Goal: Information Seeking & Learning: Compare options

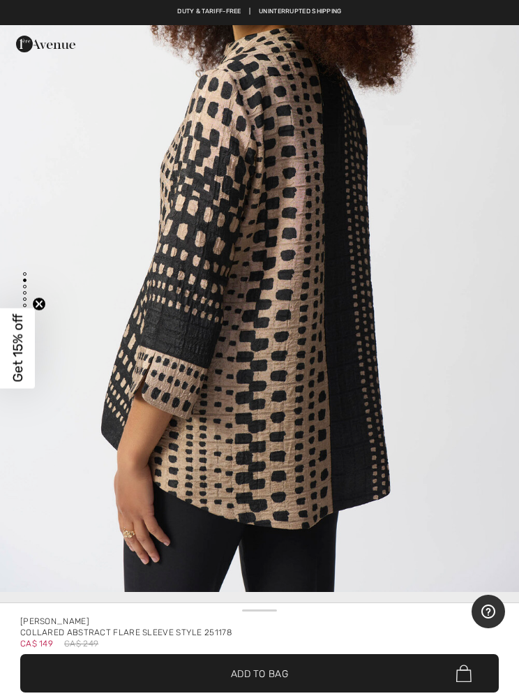
scroll to position [1037, 0]
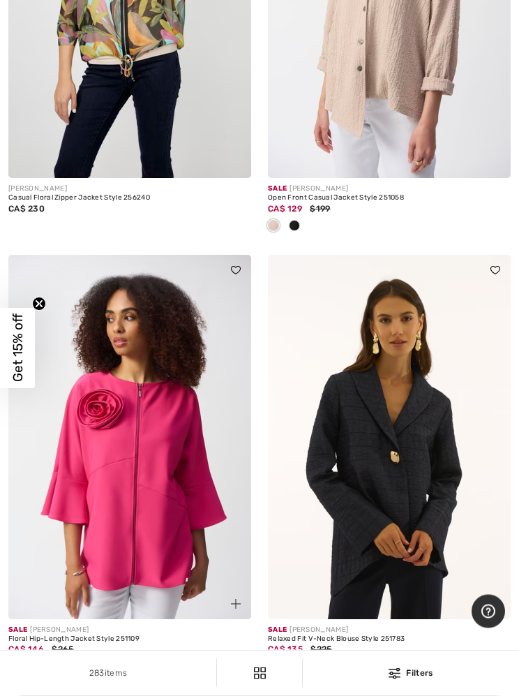
scroll to position [4642, 0]
click at [143, 445] on img at bounding box center [129, 437] width 243 height 364
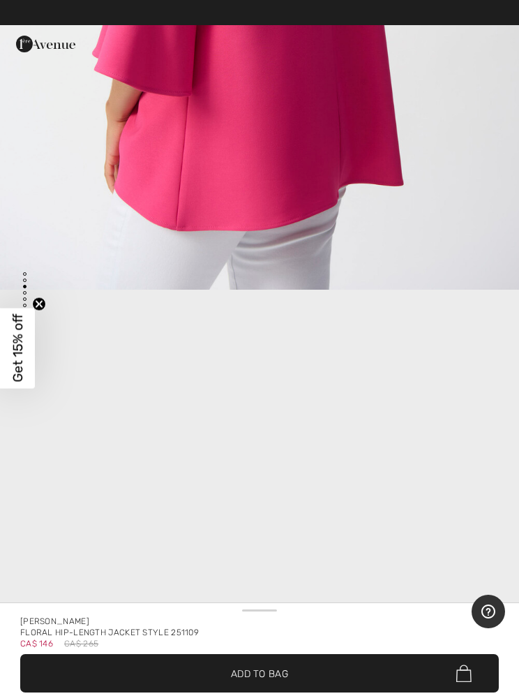
scroll to position [1297, 0]
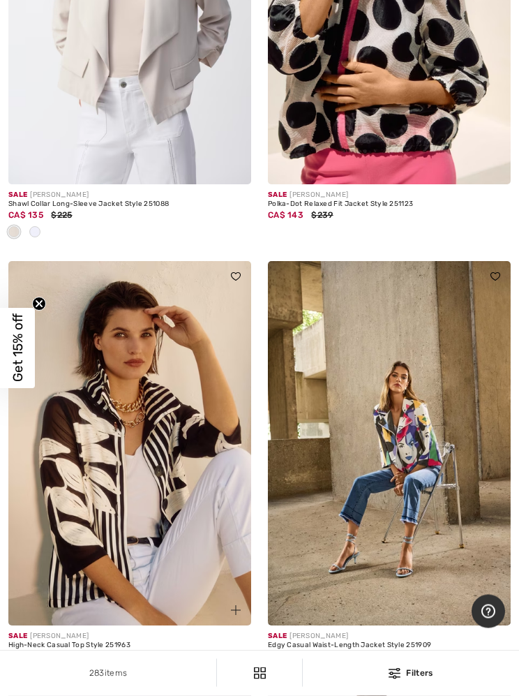
scroll to position [8830, 0]
click at [132, 456] on img at bounding box center [129, 443] width 243 height 364
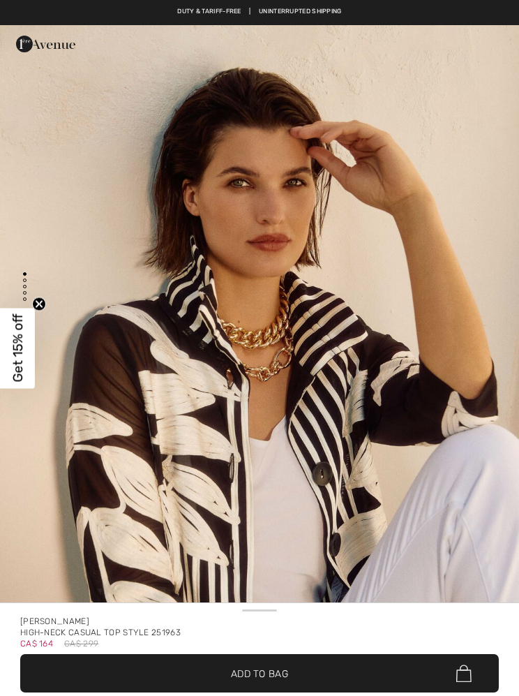
checkbox input "true"
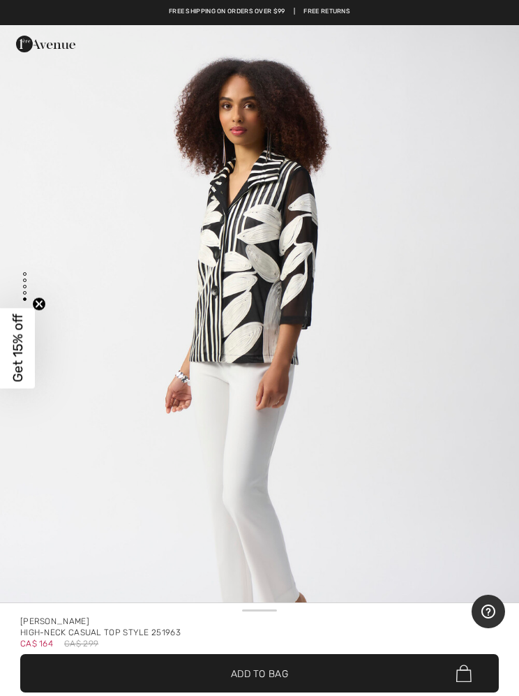
scroll to position [3285, 0]
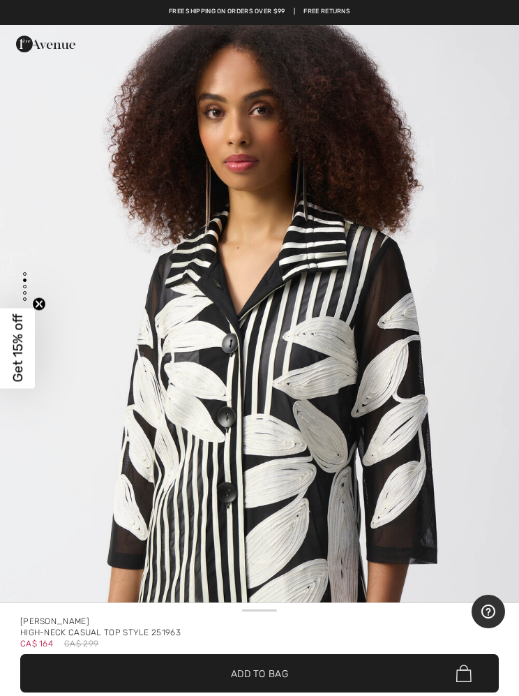
click at [517, 0] on div "Duty & tariff-free | Uninterrupted shipping Free shipping on orders over $99 | …" at bounding box center [259, 12] width 519 height 25
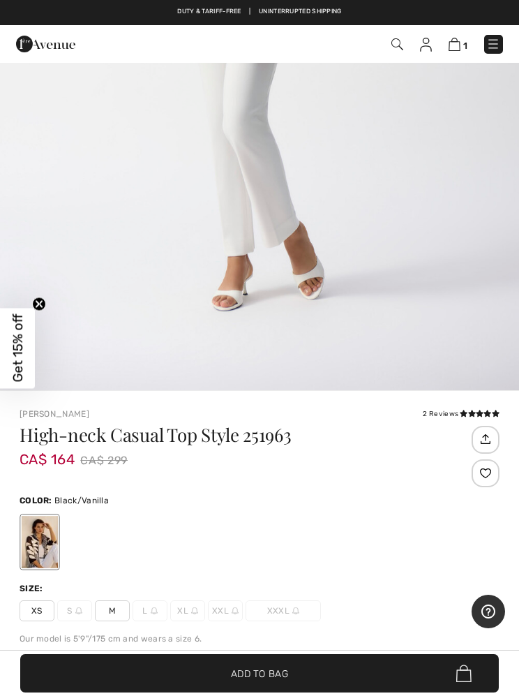
scroll to position [292, 0]
click at [452, 421] on div "Joseph Ribkoff 2 Reviews 2 Reviews High-neck Casual Top Style 251963 CA$ 164 CA…" at bounding box center [260, 599] width 480 height 384
click at [460, 413] on icon at bounding box center [464, 412] width 8 height 7
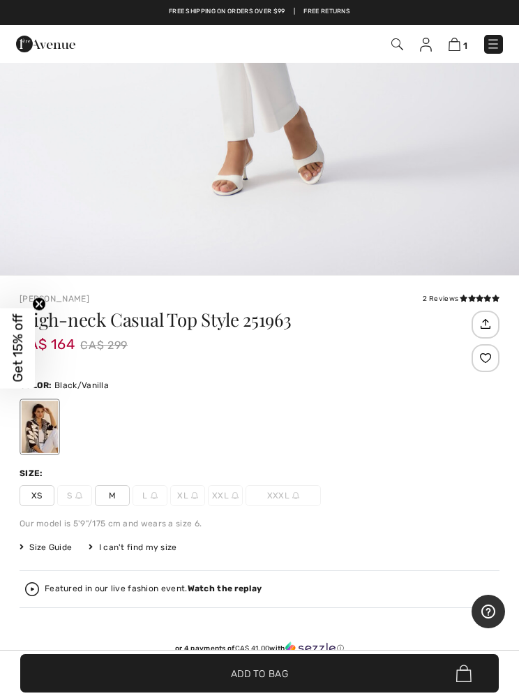
scroll to position [396, 0]
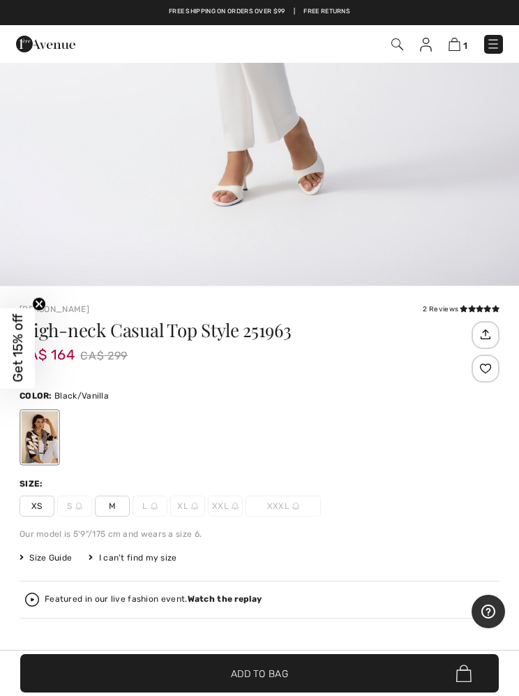
click at [441, 314] on div "2 Reviews" at bounding box center [461, 309] width 77 height 10
click at [454, 310] on div "2 Reviews" at bounding box center [461, 309] width 77 height 10
click at [456, 311] on div "2 Reviews" at bounding box center [461, 309] width 77 height 10
click at [475, 305] on icon at bounding box center [472, 308] width 8 height 7
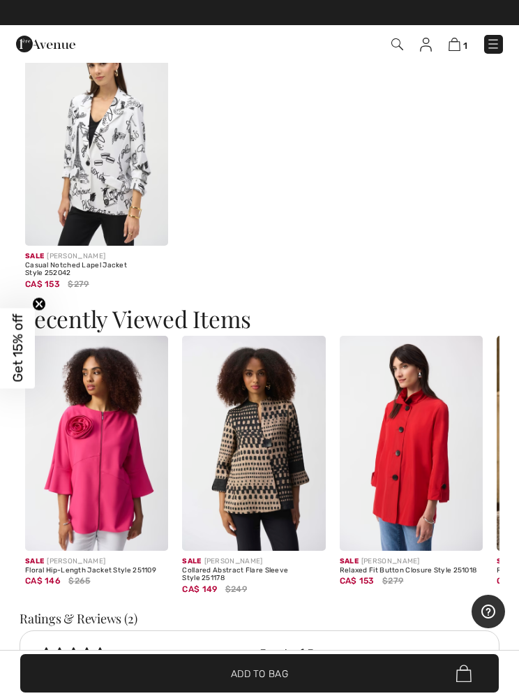
scroll to position [2674, 0]
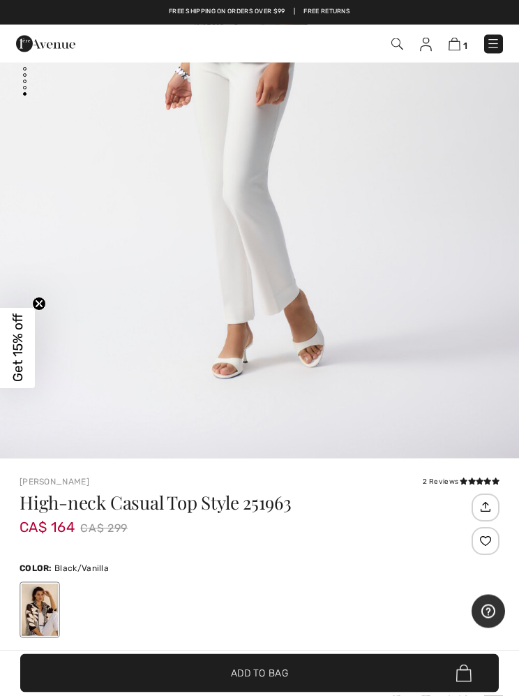
scroll to position [224, 0]
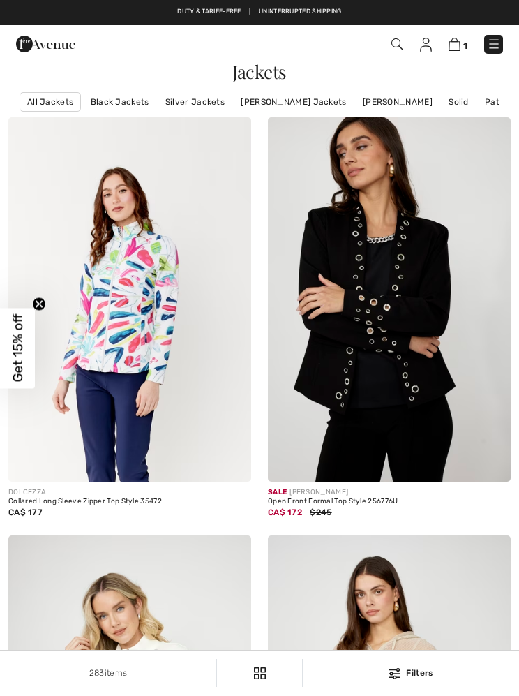
checkbox input "true"
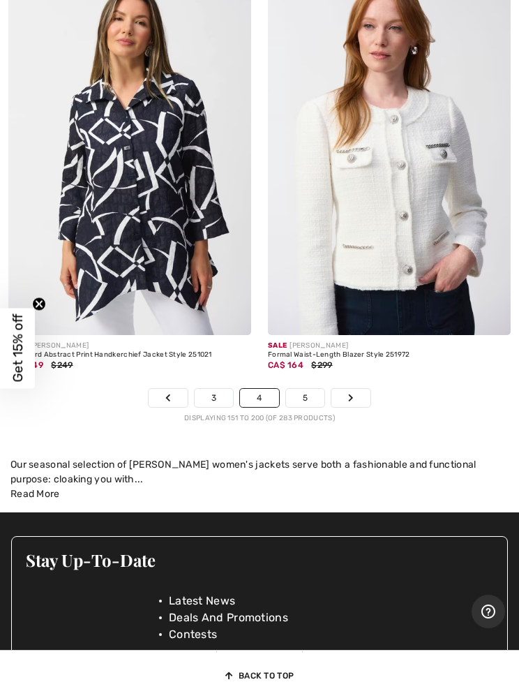
scroll to position [11075, 0]
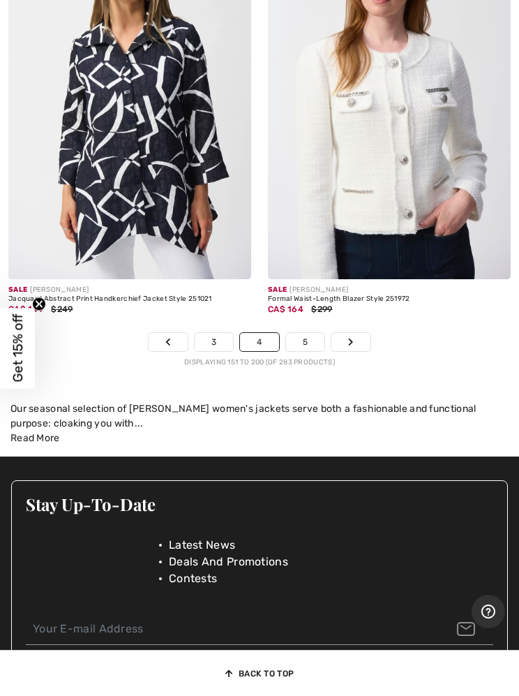
click at [357, 333] on link "Next" at bounding box center [351, 342] width 39 height 18
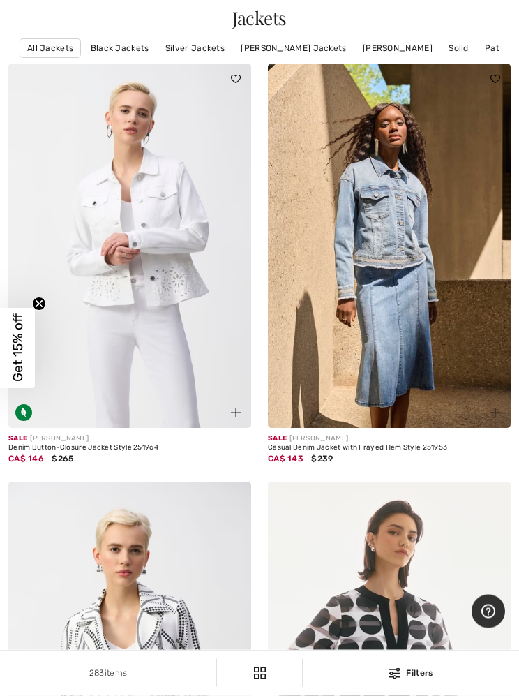
scroll to position [60, 0]
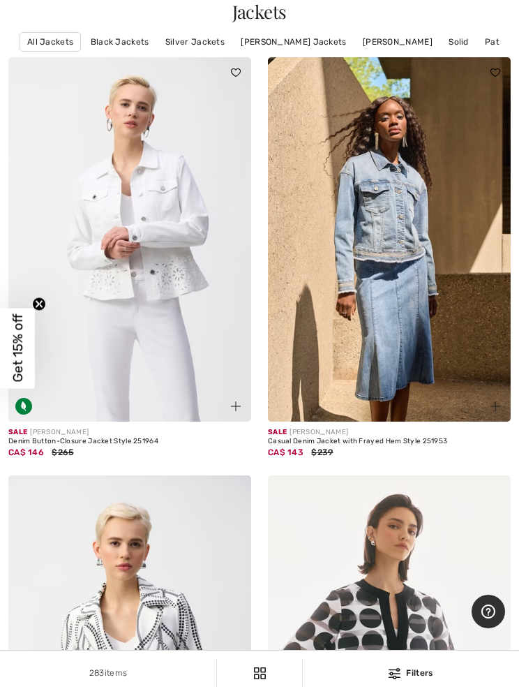
click at [145, 249] on img at bounding box center [129, 239] width 243 height 364
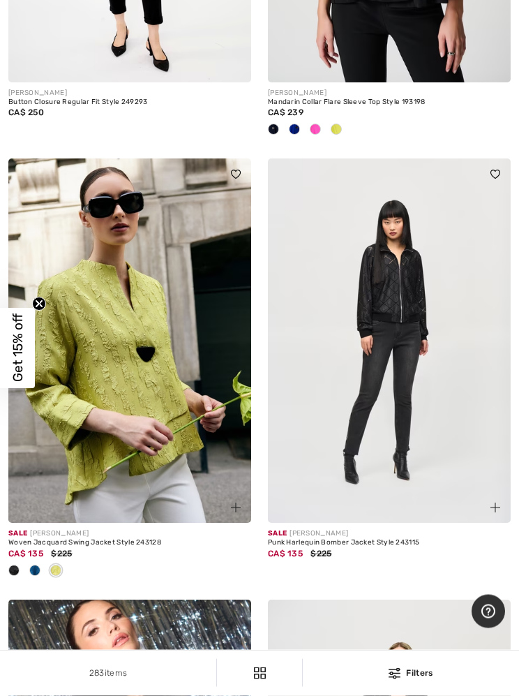
scroll to position [6150, 0]
click at [132, 364] on img at bounding box center [129, 340] width 243 height 364
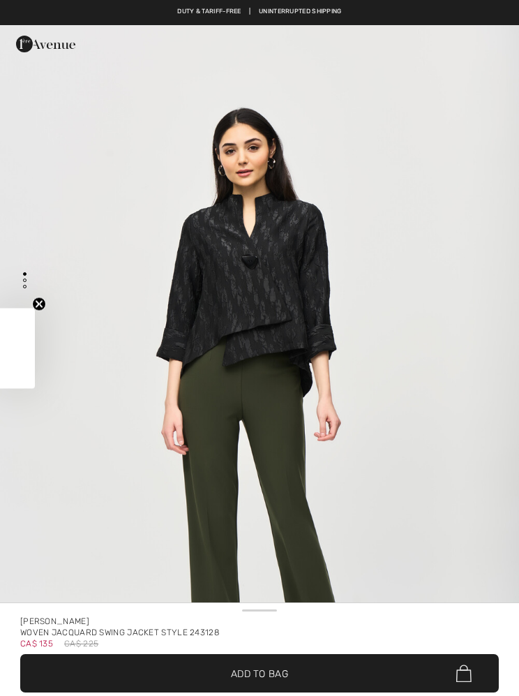
checkbox input "true"
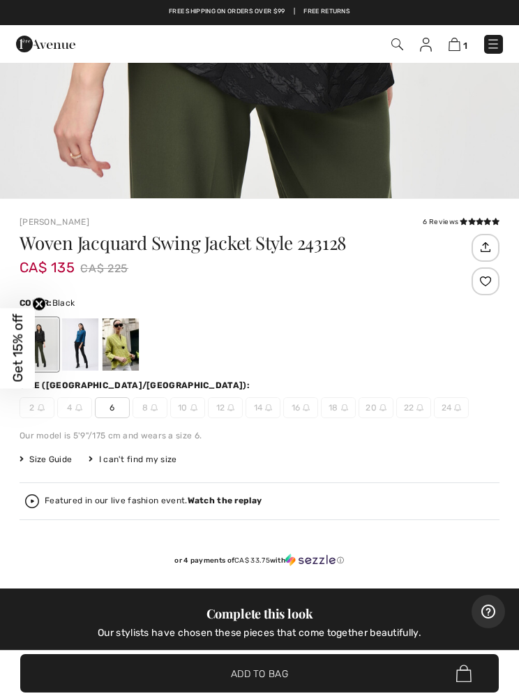
scroll to position [480, 0]
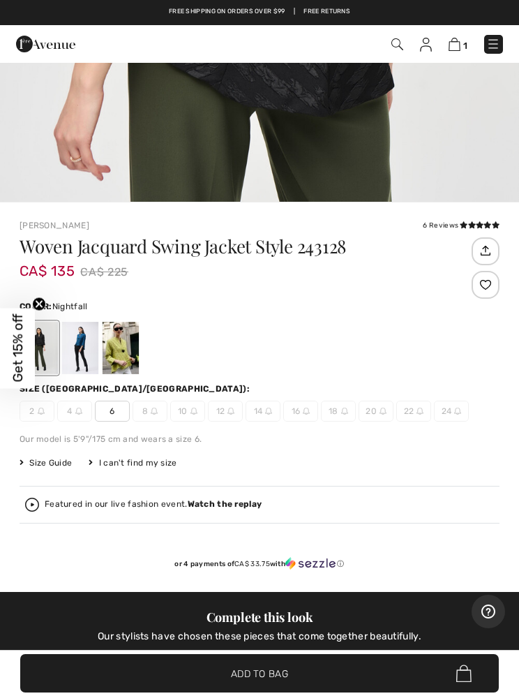
click at [84, 340] on div at bounding box center [80, 348] width 36 height 52
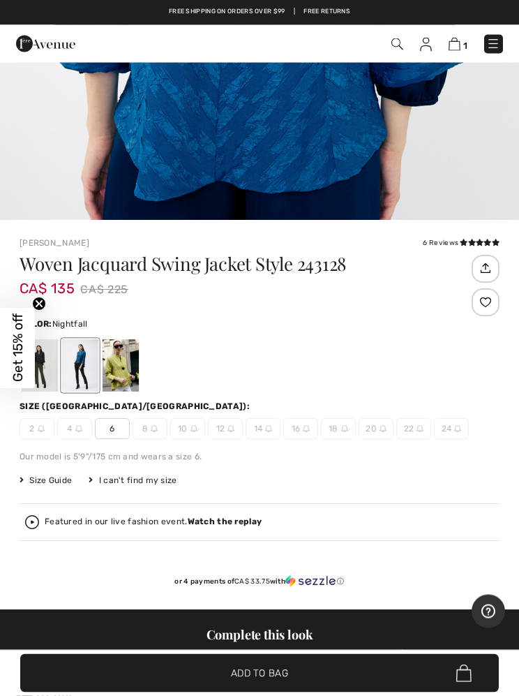
scroll to position [415, 0]
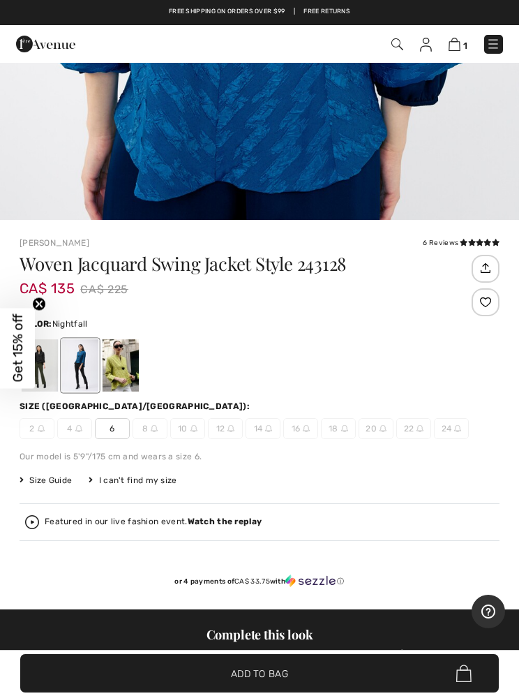
click at [125, 362] on div at bounding box center [121, 365] width 36 height 52
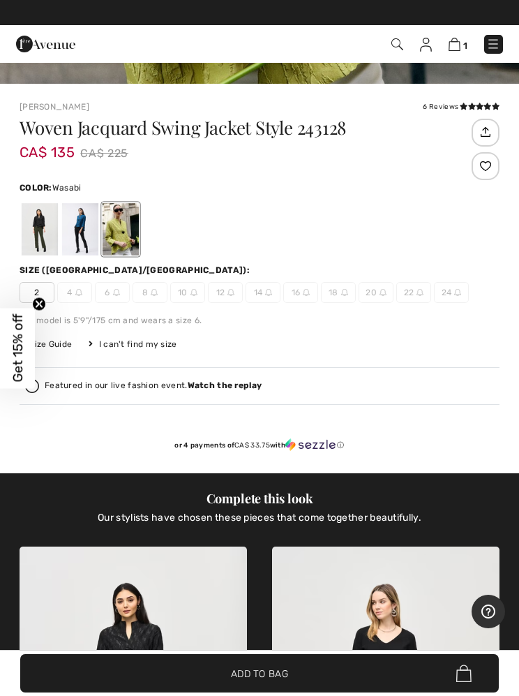
scroll to position [624, 0]
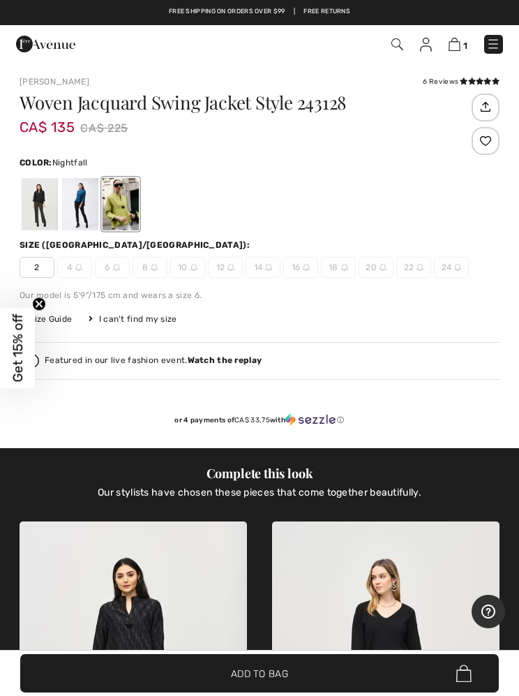
click at [86, 202] on div at bounding box center [80, 204] width 36 height 52
click at [39, 202] on div at bounding box center [40, 204] width 36 height 52
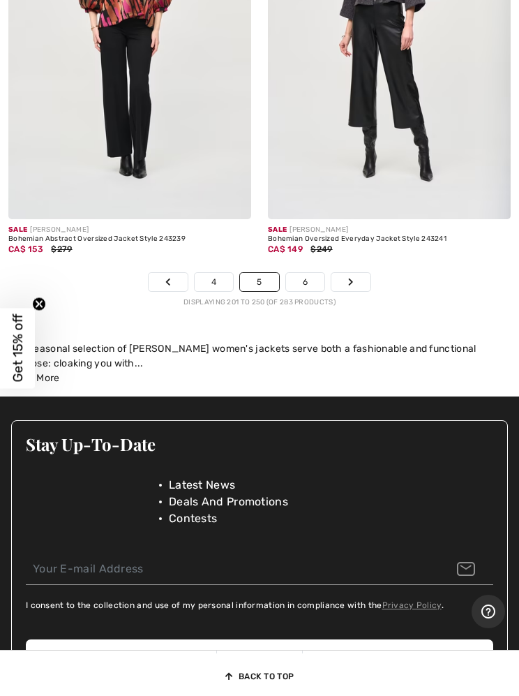
scroll to position [11030, 0]
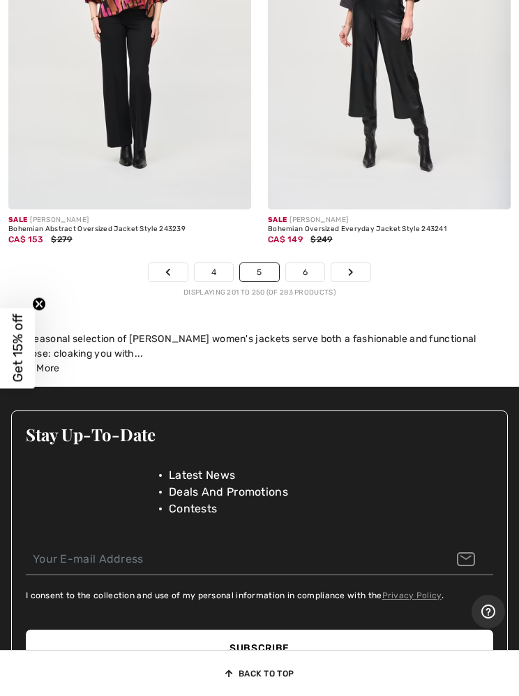
click at [363, 266] on link "Next" at bounding box center [351, 272] width 39 height 18
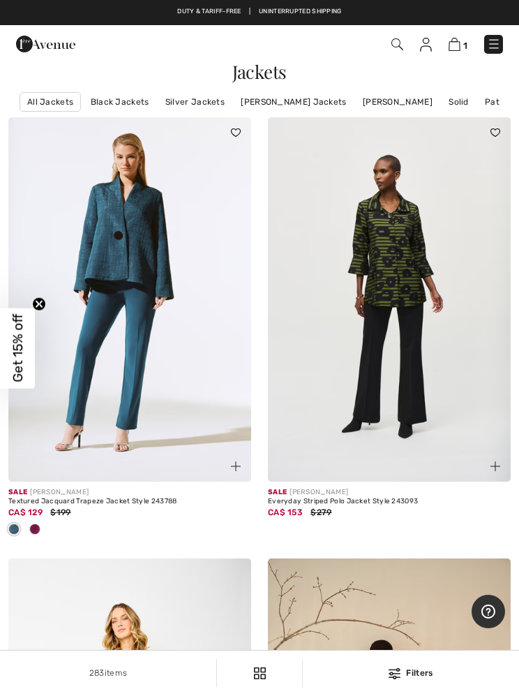
click at [131, 273] on img at bounding box center [129, 299] width 243 height 364
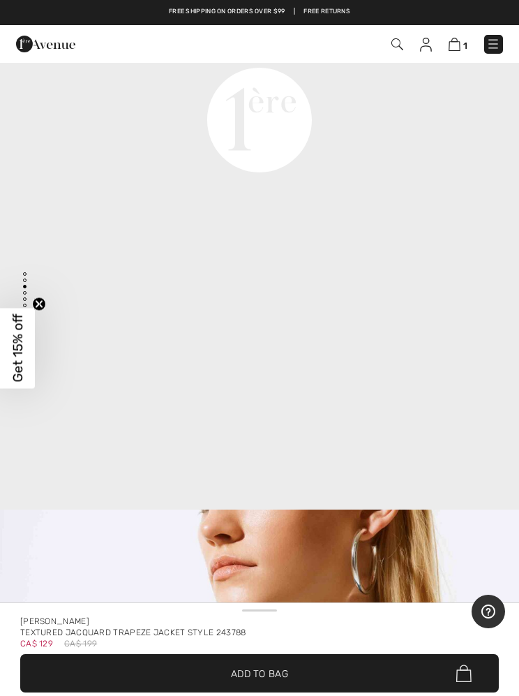
scroll to position [1740, 0]
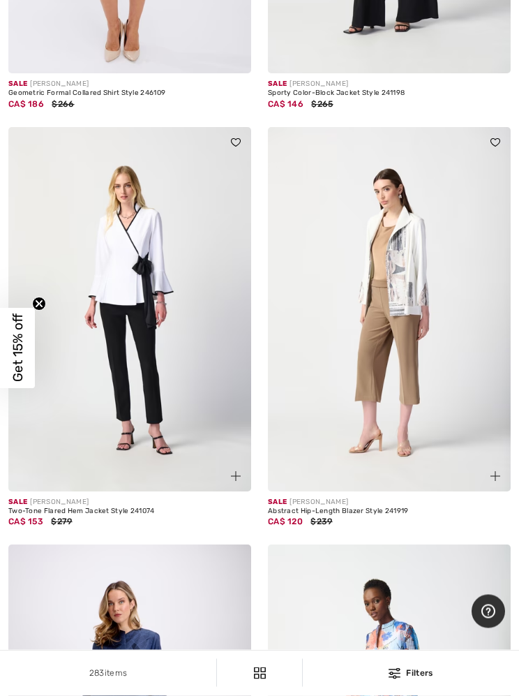
scroll to position [3122, 0]
click at [115, 309] on img at bounding box center [129, 309] width 243 height 364
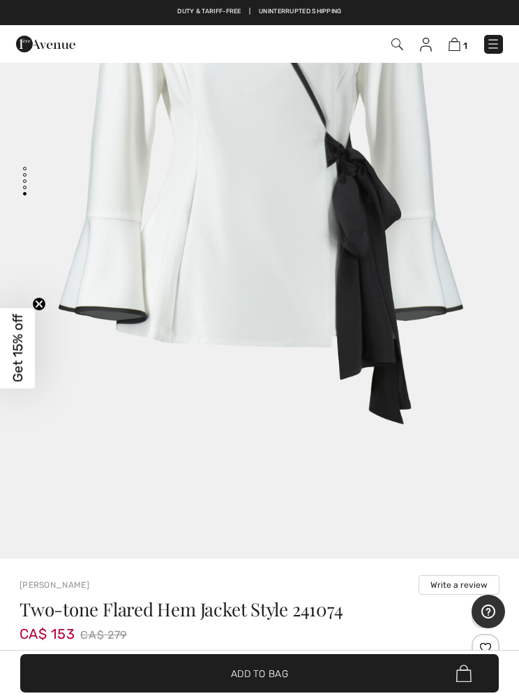
scroll to position [71, 0]
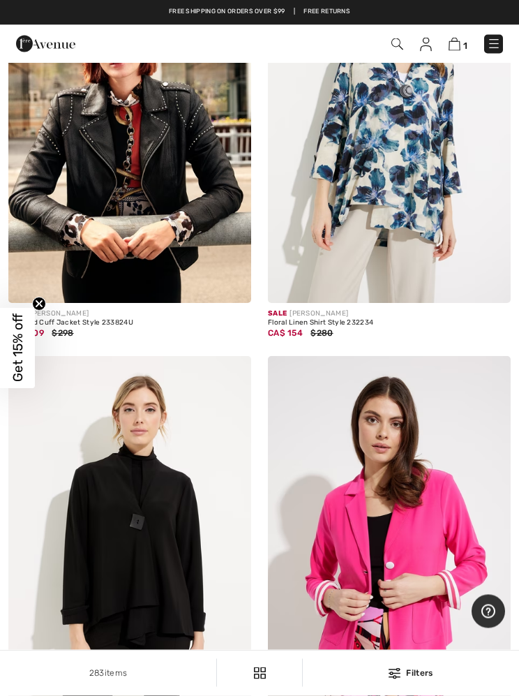
scroll to position [6044, 0]
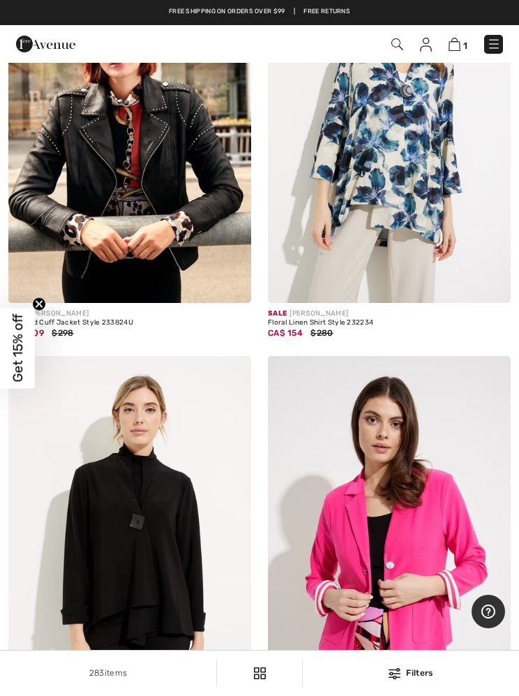
click at [459, 43] on img at bounding box center [455, 44] width 12 height 13
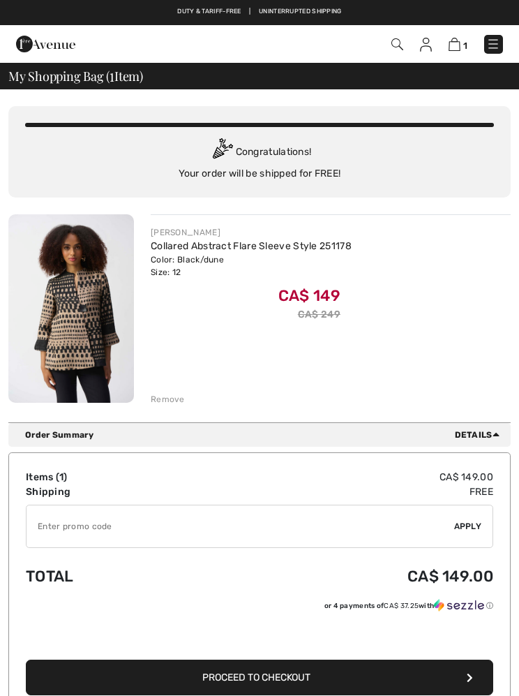
click at [82, 329] on img at bounding box center [71, 308] width 126 height 188
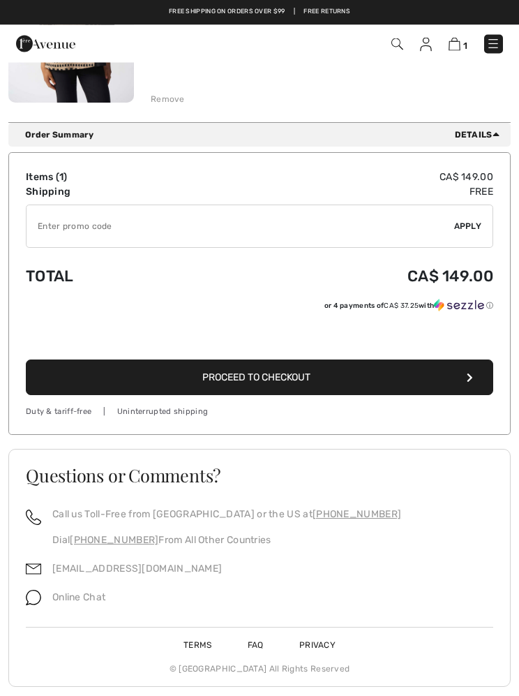
scroll to position [291, 0]
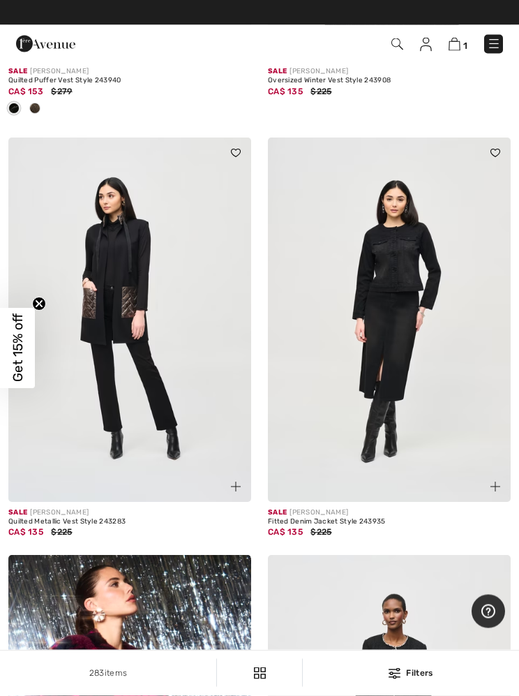
scroll to position [9674, 0]
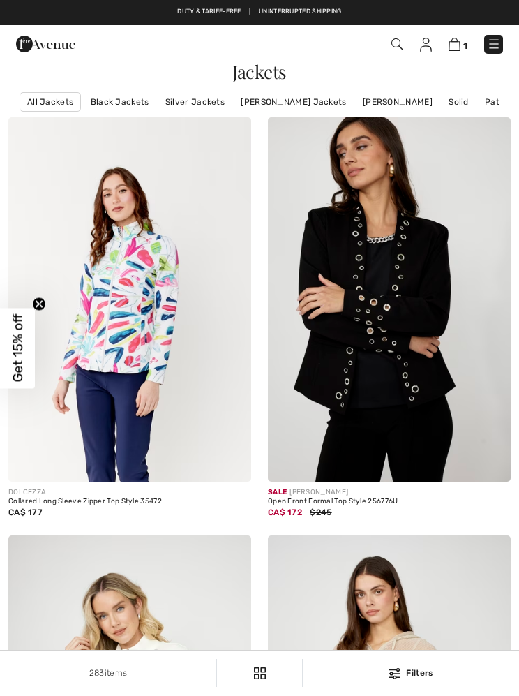
checkbox input "true"
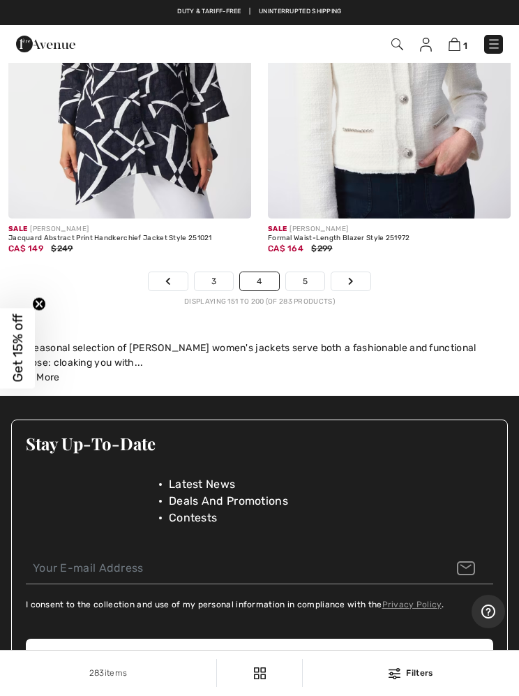
click at [159, 272] on link "Previous" at bounding box center [168, 281] width 39 height 18
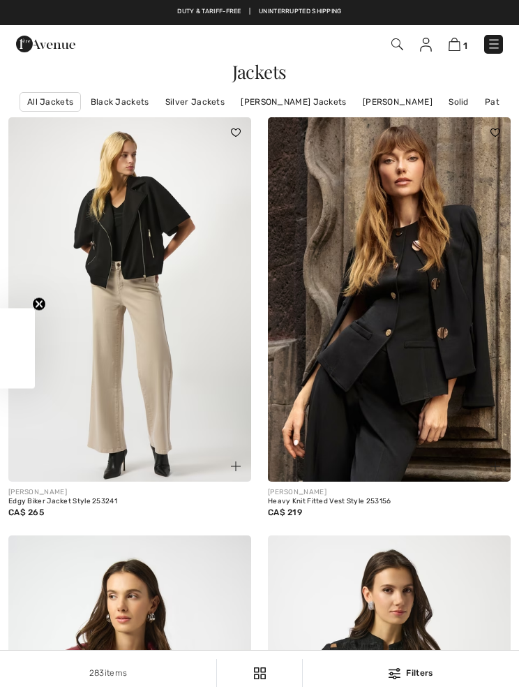
checkbox input "true"
click at [494, 50] on img at bounding box center [494, 44] width 14 height 14
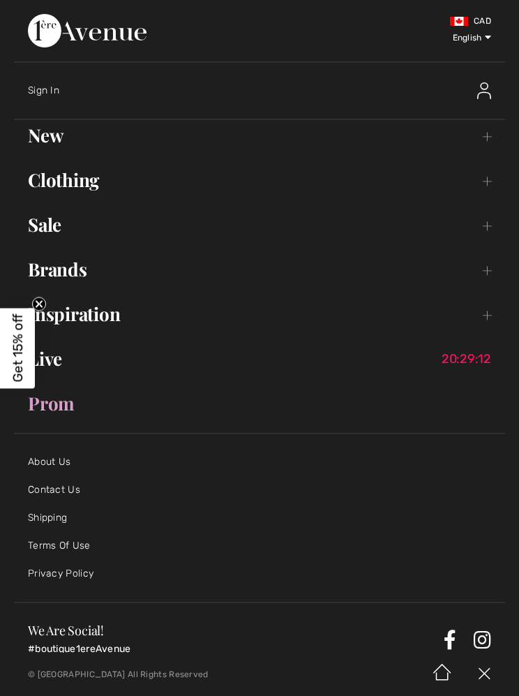
click at [57, 232] on link "Sale Toggle submenu" at bounding box center [259, 224] width 491 height 31
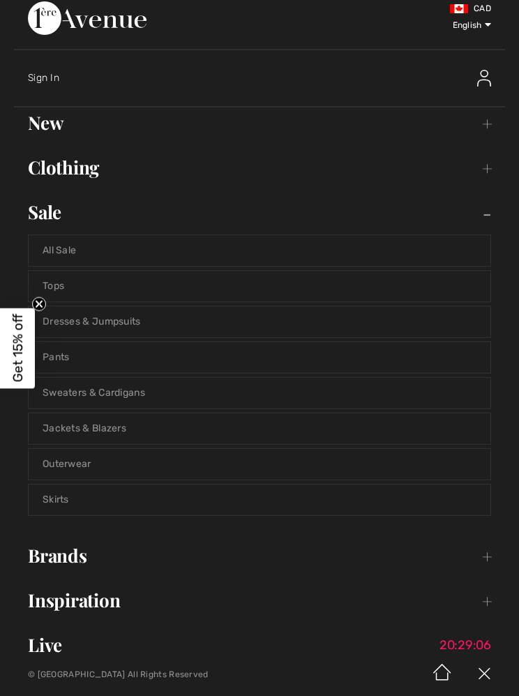
scroll to position [30, 0]
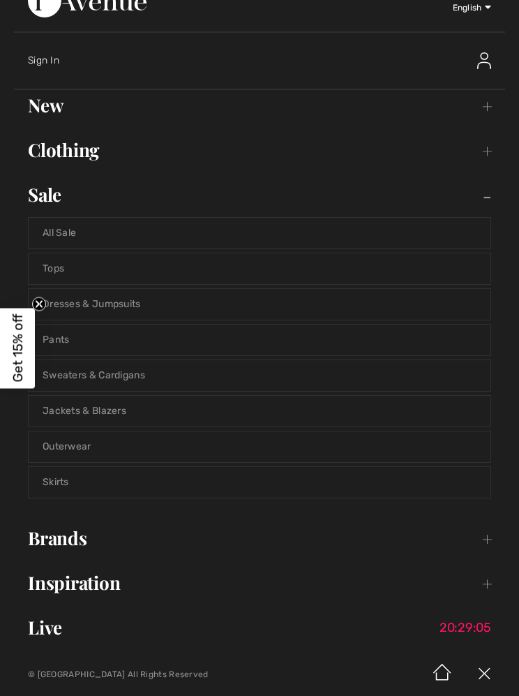
click at [56, 273] on link "Tops" at bounding box center [260, 268] width 462 height 31
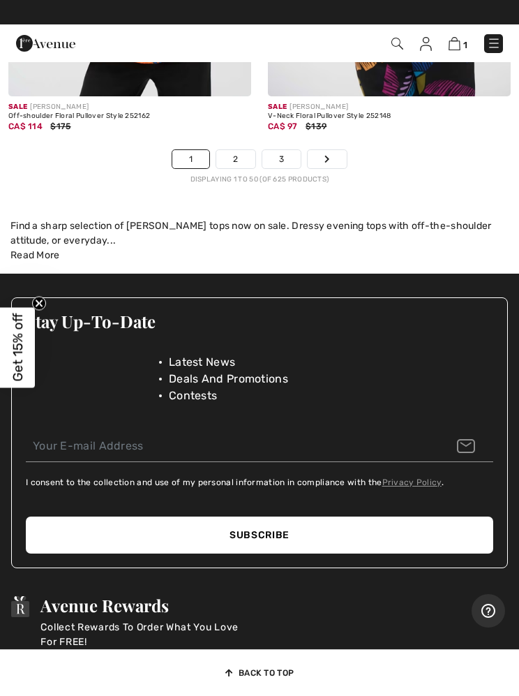
scroll to position [11373, 0]
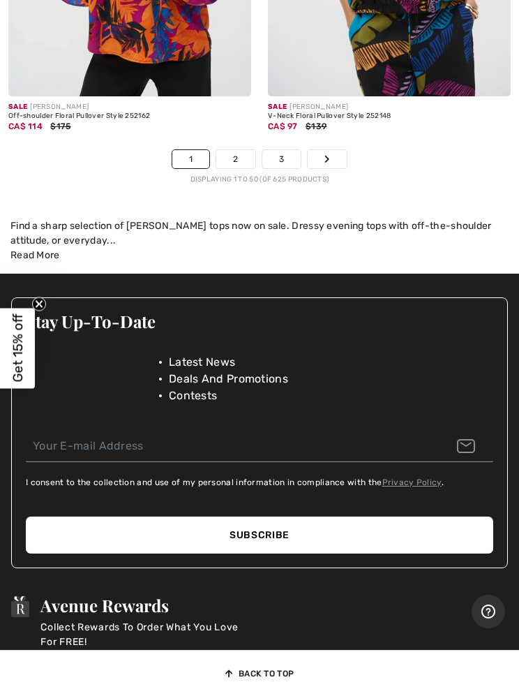
click at [327, 156] on link "Next" at bounding box center [327, 159] width 39 height 18
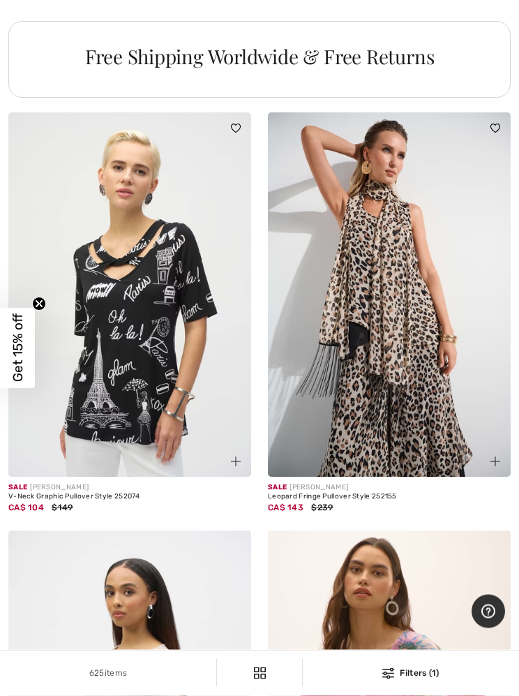
scroll to position [2669, 0]
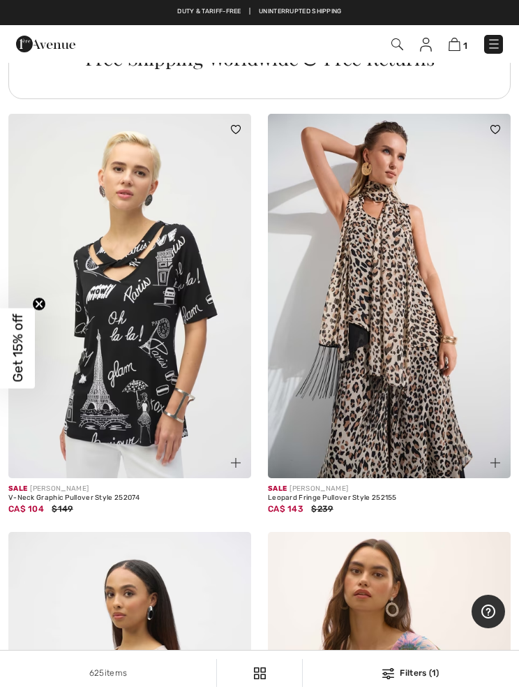
click at [380, 327] on img at bounding box center [389, 296] width 243 height 364
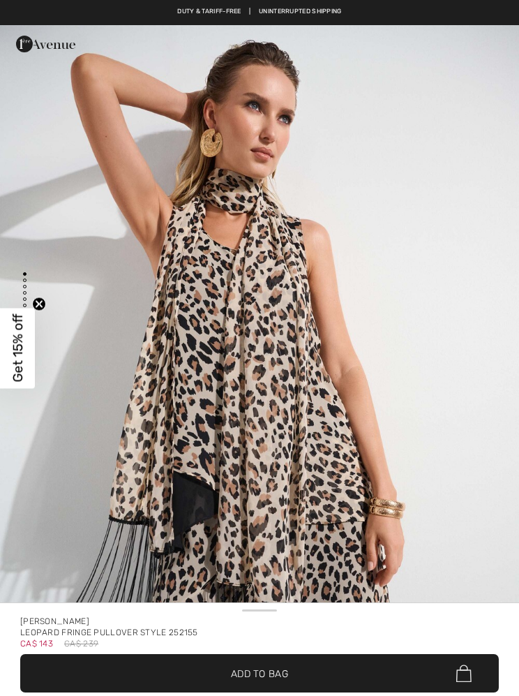
checkbox input "true"
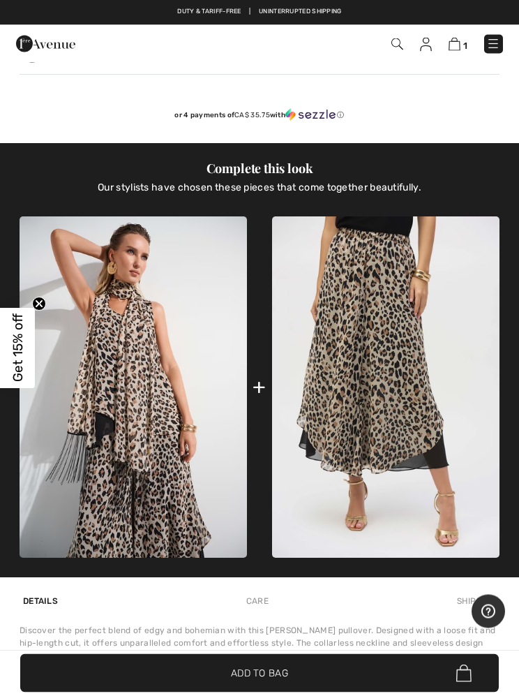
scroll to position [965, 0]
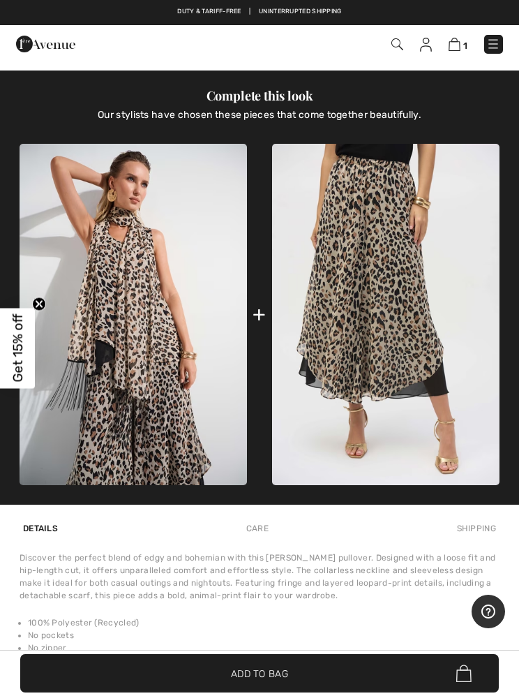
click at [369, 300] on img at bounding box center [386, 314] width 228 height 341
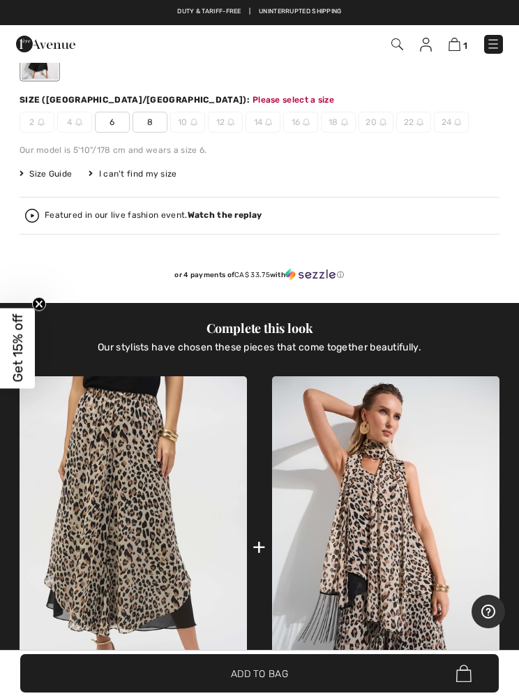
scroll to position [843, 0]
